Goal: Information Seeking & Learning: Learn about a topic

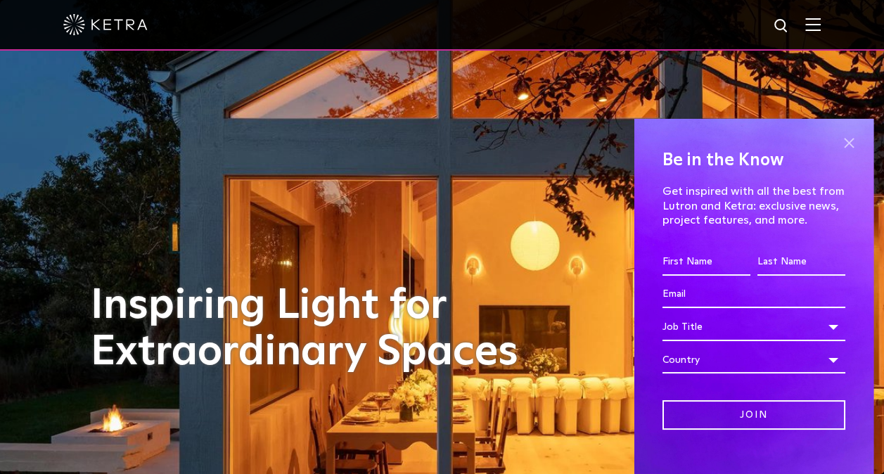
click at [838, 144] on span at bounding box center [848, 143] width 21 height 21
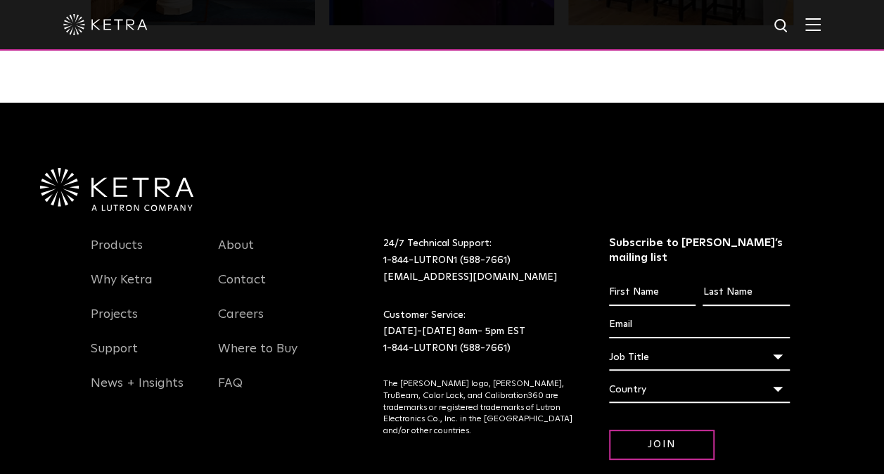
scroll to position [2880, 0]
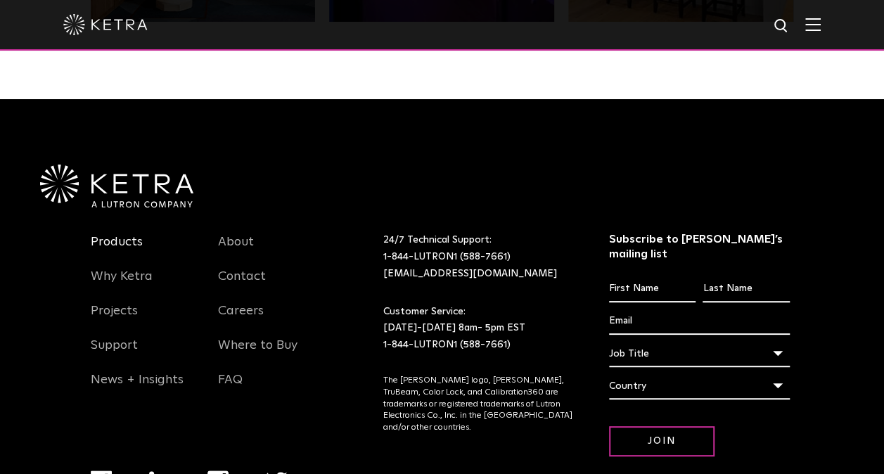
click at [129, 241] on link "Products" at bounding box center [117, 250] width 52 height 32
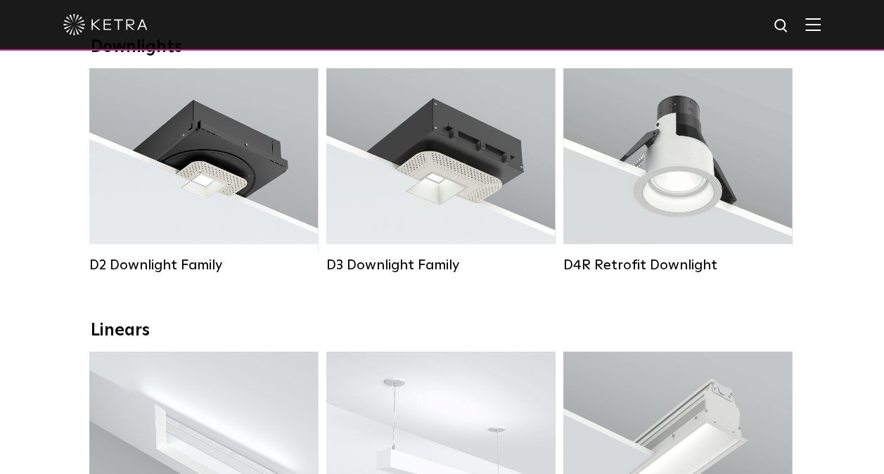
scroll to position [243, 0]
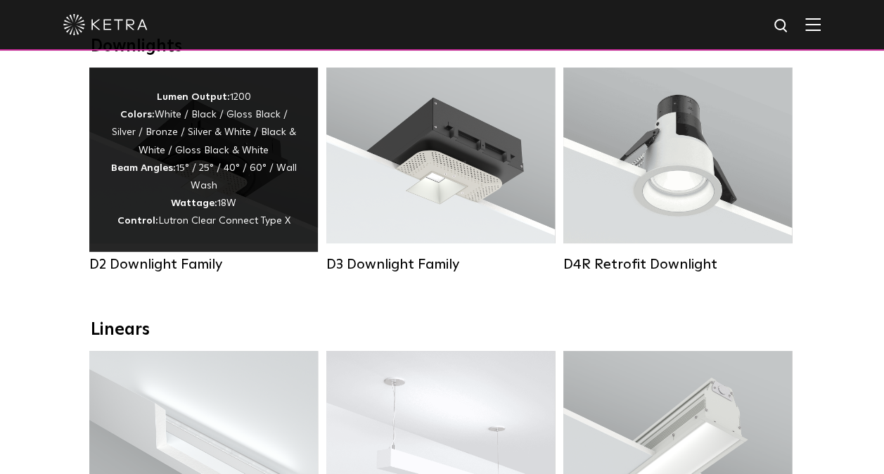
click at [133, 273] on div "D2 Downlight Family" at bounding box center [203, 264] width 229 height 17
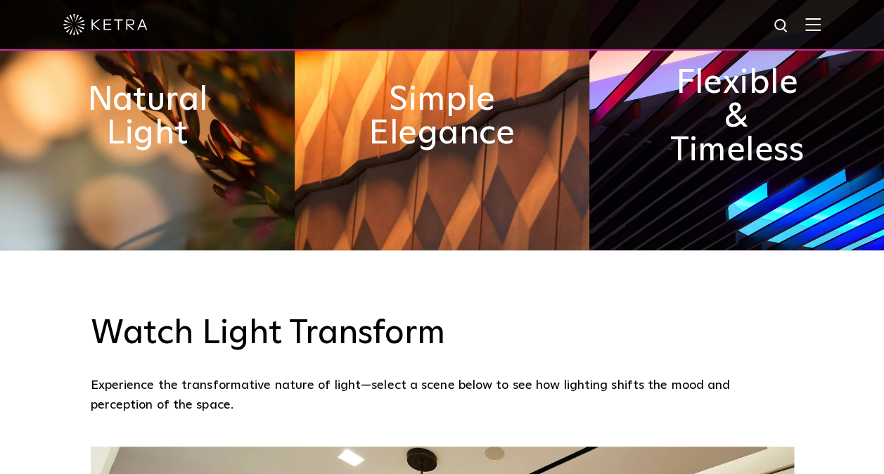
scroll to position [718, 0]
